Goal: Transaction & Acquisition: Obtain resource

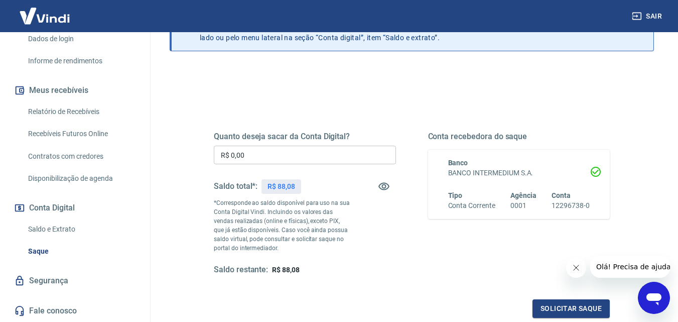
scroll to position [100, 0]
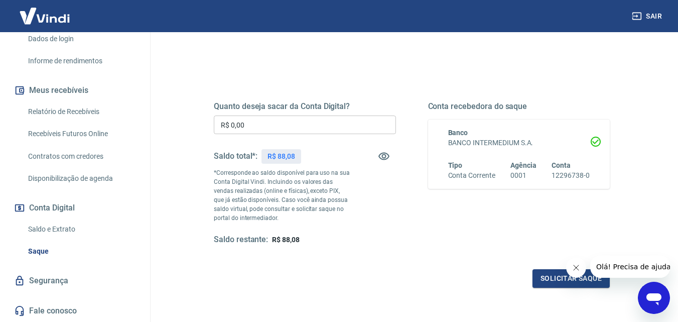
click at [55, 205] on button "Conta Digital" at bounding box center [75, 208] width 126 height 22
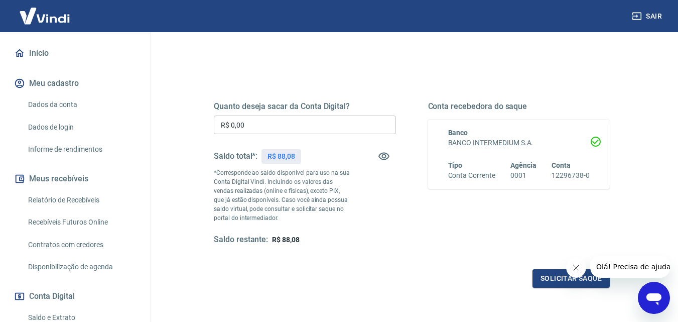
scroll to position [82, 0]
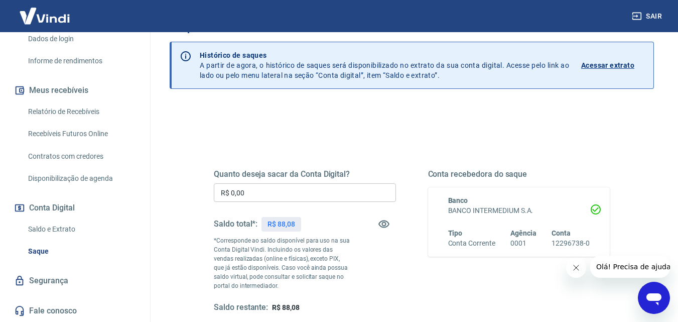
scroll to position [50, 0]
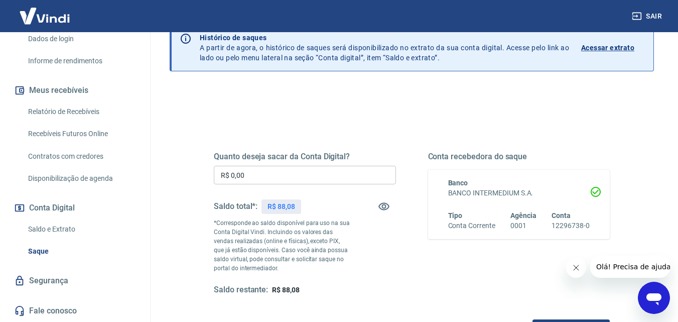
click at [283, 178] on input "R$ 0,00" at bounding box center [305, 175] width 182 height 19
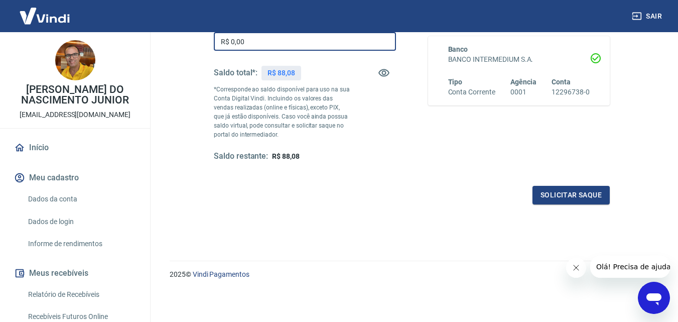
scroll to position [33, 0]
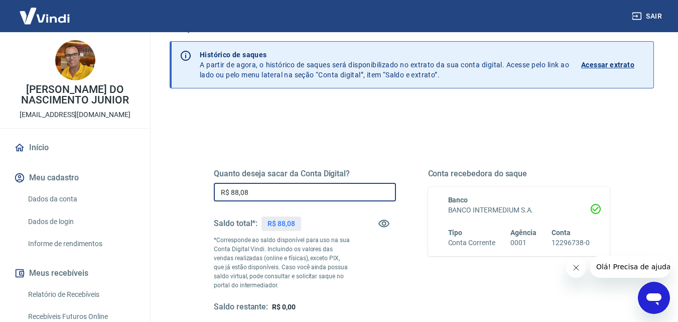
type input "R$ 88,08"
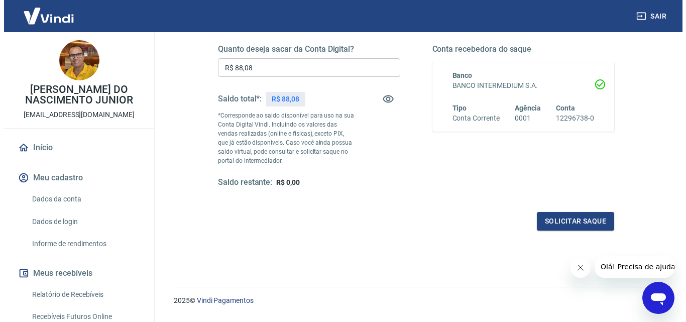
scroll to position [184, 0]
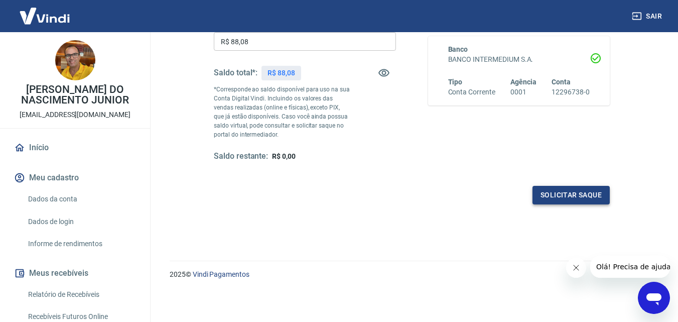
click at [575, 199] on button "Solicitar saque" at bounding box center [570, 195] width 77 height 19
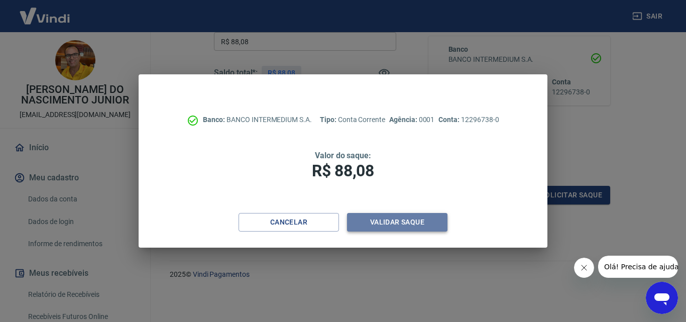
click at [379, 218] on button "Validar saque" at bounding box center [397, 222] width 100 height 19
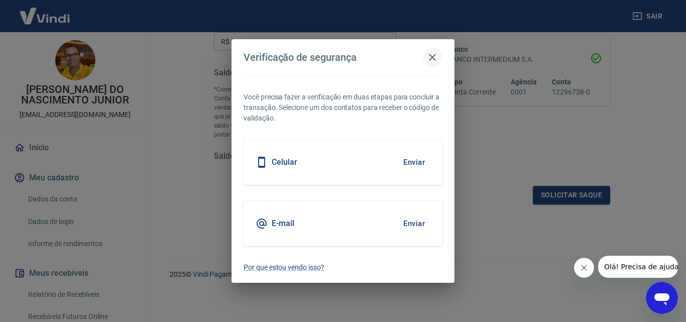
click at [435, 57] on icon "button" at bounding box center [432, 57] width 12 height 12
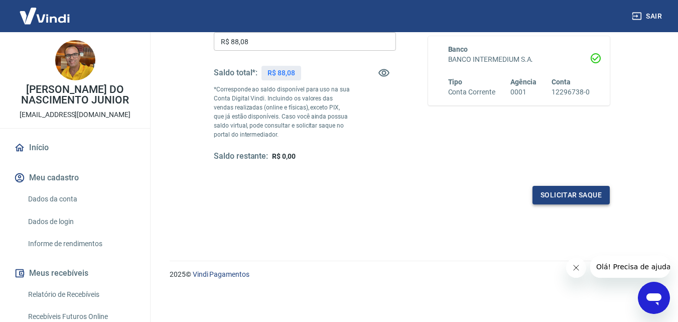
click at [554, 200] on button "Solicitar saque" at bounding box center [570, 195] width 77 height 19
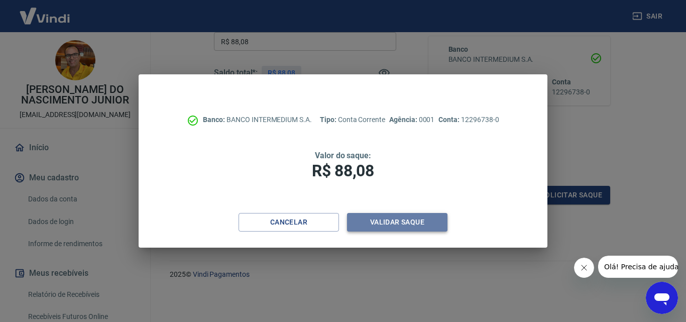
click at [388, 221] on button "Validar saque" at bounding box center [397, 222] width 100 height 19
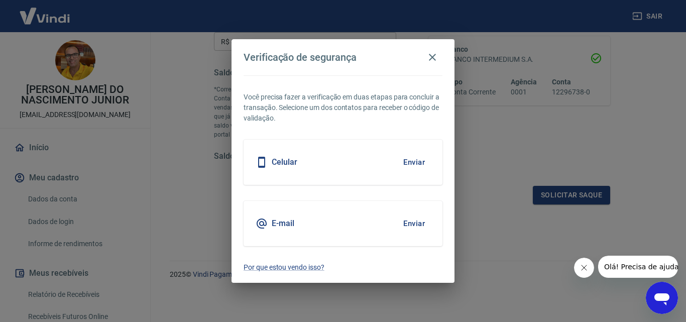
click at [411, 220] on button "Enviar" at bounding box center [413, 223] width 33 height 21
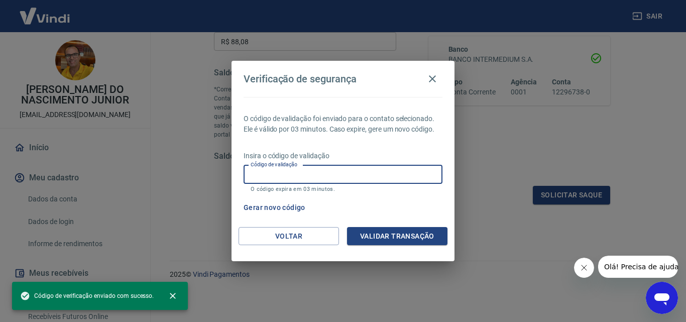
click at [313, 175] on input "Código de validação" at bounding box center [342, 174] width 199 height 19
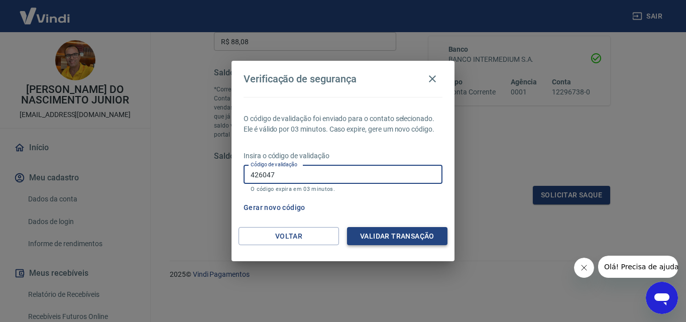
click at [383, 231] on button "Validar transação" at bounding box center [397, 236] width 100 height 19
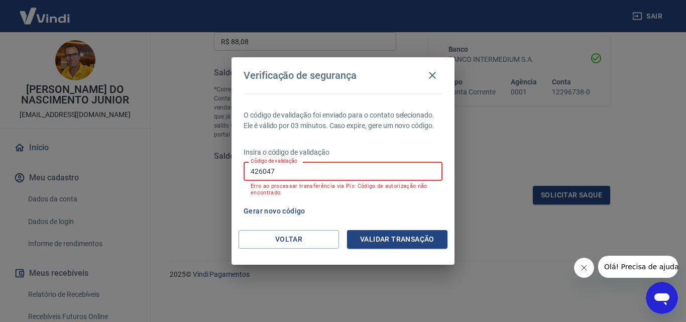
drag, startPoint x: 273, startPoint y: 173, endPoint x: 8, endPoint y: 152, distance: 265.8
click at [124, 170] on div "Verificação de segurança O código de validação foi enviado para o contato selec…" at bounding box center [343, 161] width 686 height 322
type input "423047"
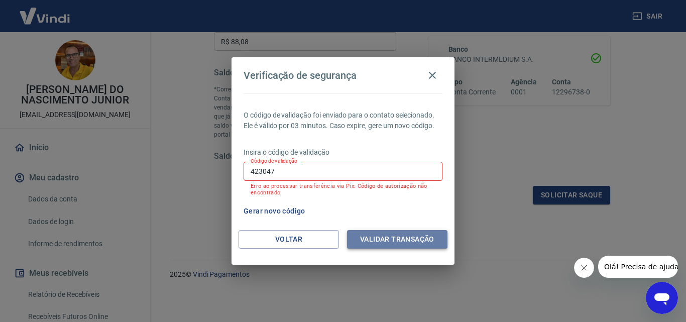
click at [385, 238] on button "Validar transação" at bounding box center [397, 239] width 100 height 19
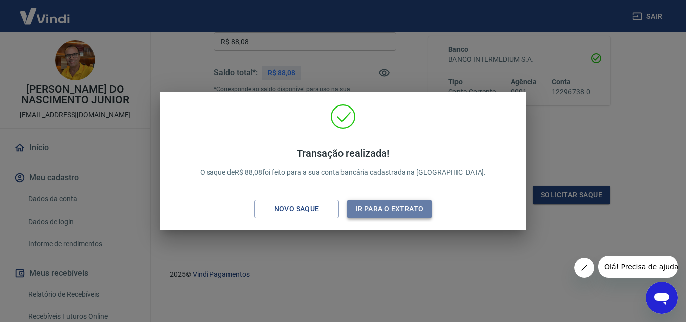
click at [385, 205] on button "Ir para o extrato" at bounding box center [389, 209] width 85 height 19
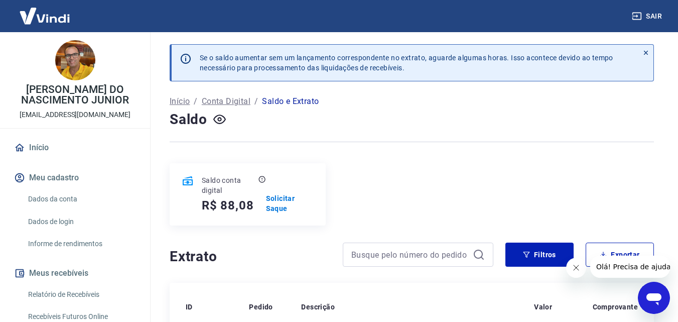
click at [576, 268] on icon "Fechar mensagem da empresa" at bounding box center [576, 267] width 8 height 8
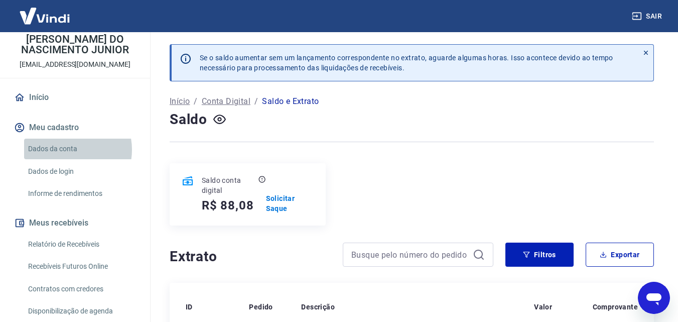
click at [66, 149] on link "Dados da conta" at bounding box center [81, 149] width 114 height 21
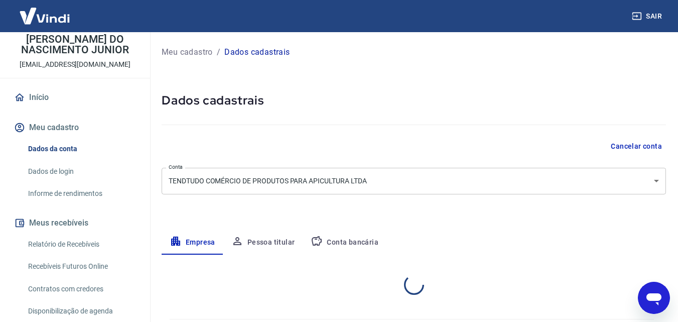
select select "GO"
select select "business"
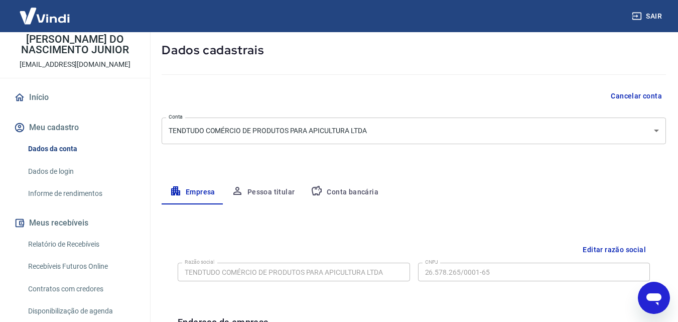
click at [342, 193] on button "Conta bancária" at bounding box center [345, 192] width 84 height 24
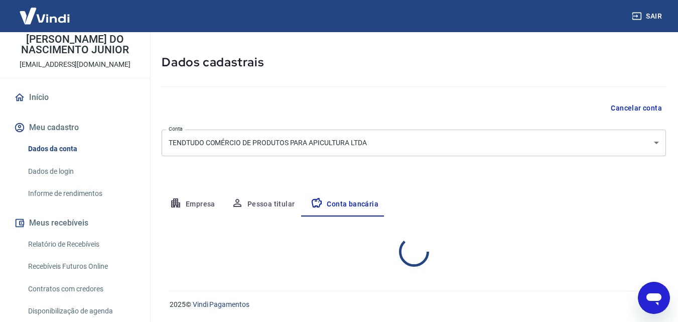
select select "1"
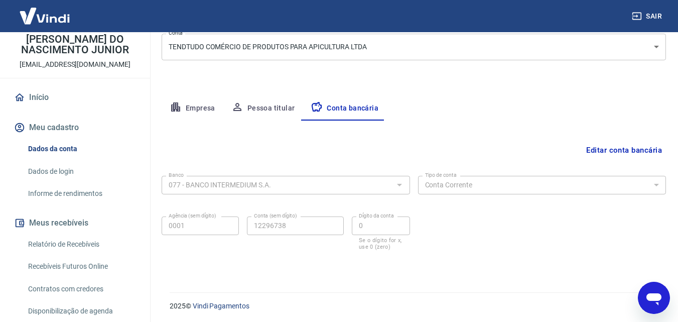
scroll to position [136, 0]
click at [214, 302] on link "Vindi Pagamentos" at bounding box center [221, 304] width 57 height 8
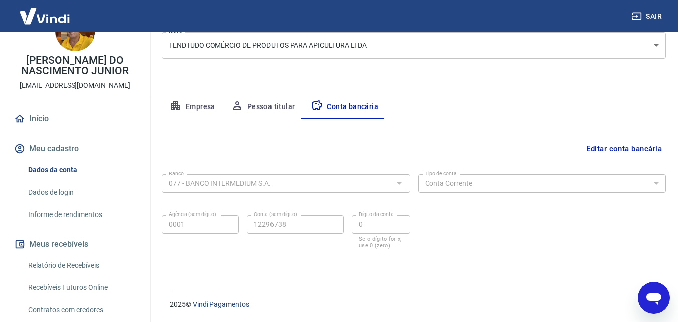
scroll to position [0, 0]
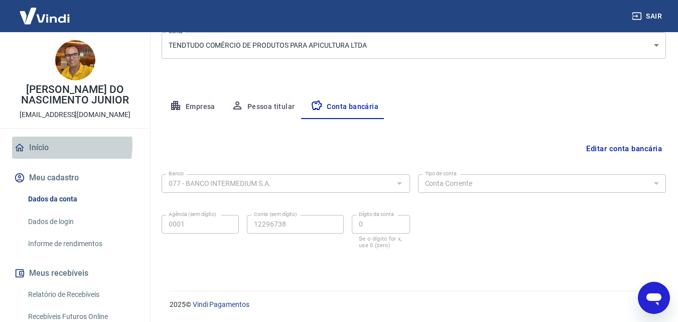
click at [51, 144] on link "Início" at bounding box center [75, 148] width 126 height 22
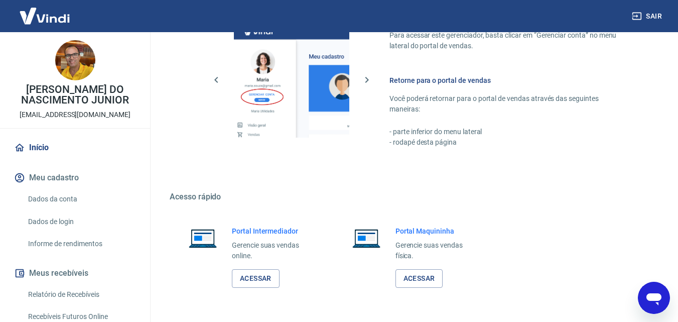
scroll to position [452, 0]
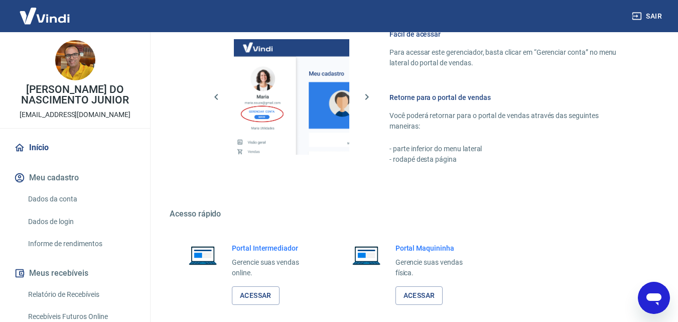
click at [54, 199] on link "Dados da conta" at bounding box center [81, 199] width 114 height 21
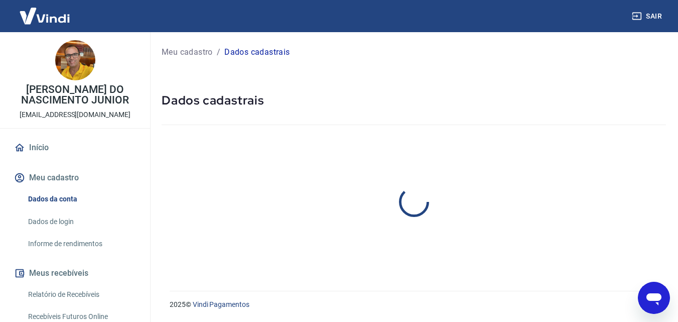
select select "GO"
select select "business"
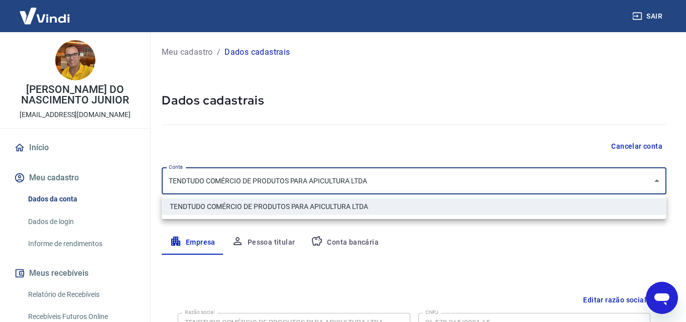
click at [655, 181] on body "Sair [PERSON_NAME] DO NASCIMENTO JUNIOR [EMAIL_ADDRESS][DOMAIN_NAME] Início Meu…" at bounding box center [343, 161] width 686 height 322
click at [656, 181] on div at bounding box center [343, 161] width 686 height 322
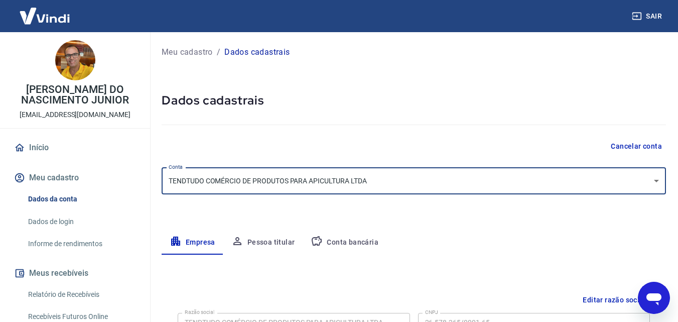
click at [270, 243] on button "Pessoa titular" at bounding box center [263, 242] width 80 height 24
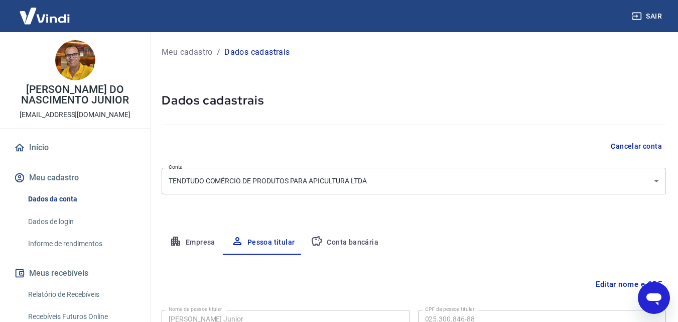
click at [643, 145] on button "Cancelar conta" at bounding box center [636, 146] width 59 height 19
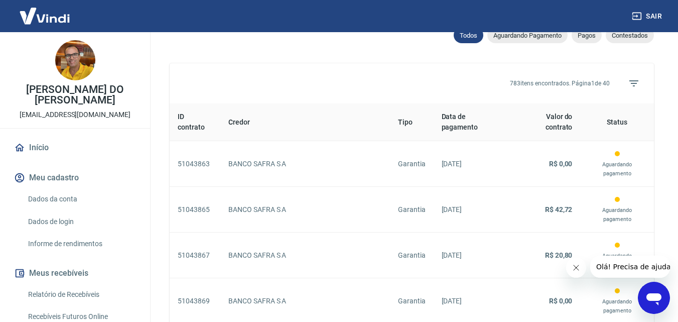
click at [58, 176] on button "Meu cadastro" at bounding box center [75, 178] width 126 height 22
click at [55, 201] on link "Dados da conta" at bounding box center [81, 199] width 114 height 21
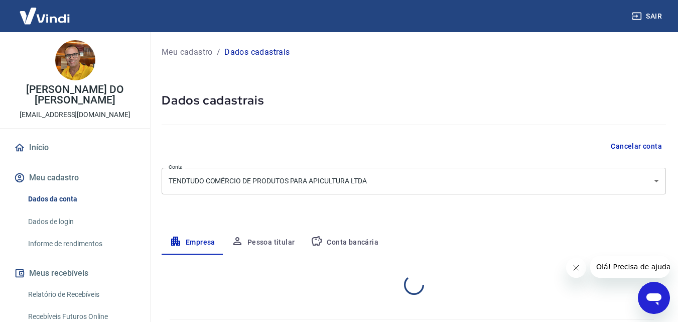
select select "GO"
select select "business"
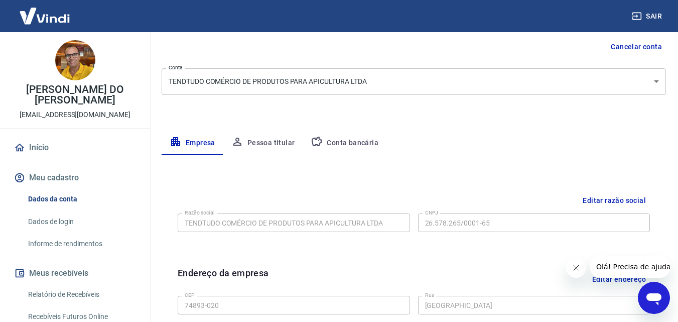
scroll to position [100, 0]
click at [577, 269] on icon "Fechar mensagem da empresa" at bounding box center [575, 267] width 5 height 5
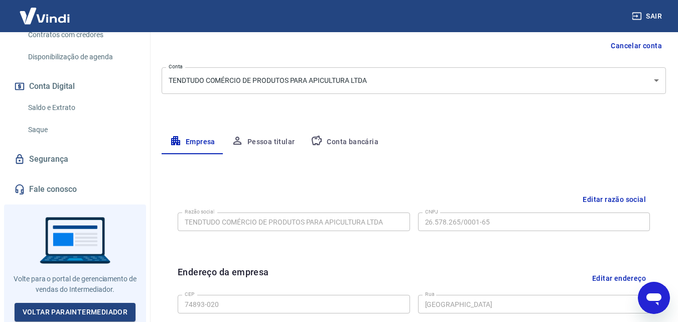
click at [50, 160] on link "Segurança" at bounding box center [75, 159] width 126 height 22
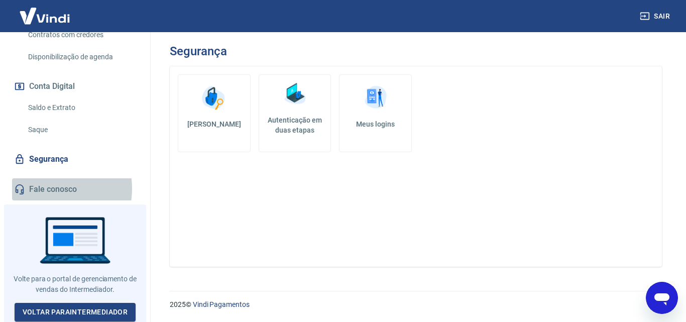
click at [45, 188] on link "Fale conosco" at bounding box center [75, 189] width 126 height 22
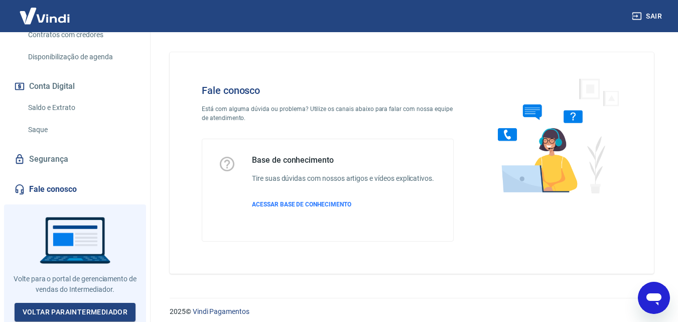
scroll to position [7, 0]
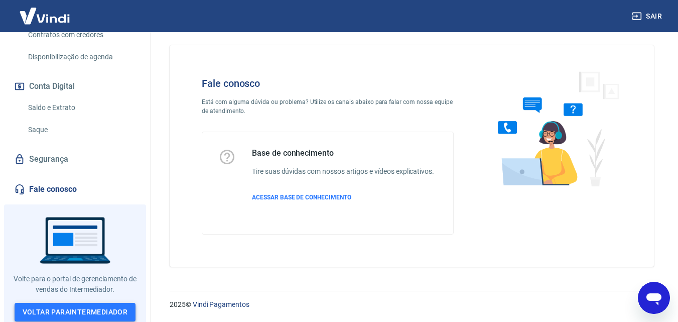
click at [74, 307] on link "Voltar para Intermediador" at bounding box center [75, 312] width 121 height 19
